Goal: Transaction & Acquisition: Subscribe to service/newsletter

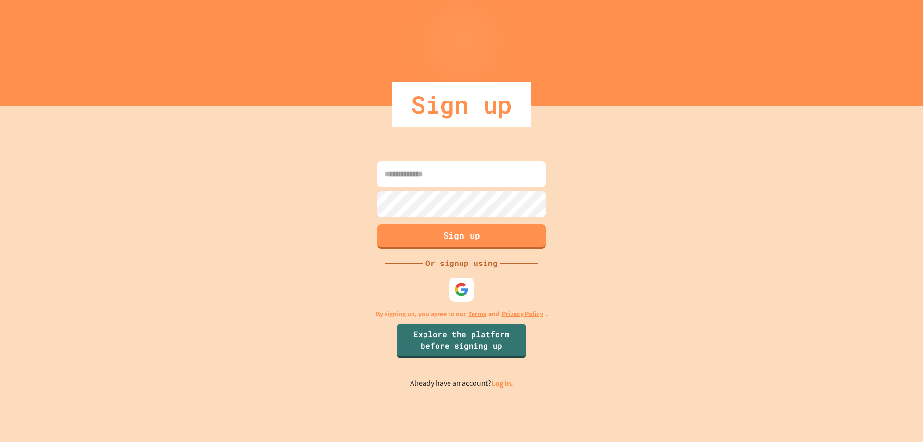
click at [506, 98] on div "Sign up" at bounding box center [461, 105] width 139 height 46
click at [457, 293] on img at bounding box center [462, 289] width 16 height 16
click at [460, 294] on img at bounding box center [461, 289] width 15 height 15
click at [463, 292] on img at bounding box center [461, 289] width 14 height 14
